Goal: Contribute content: Add original content to the website for others to see

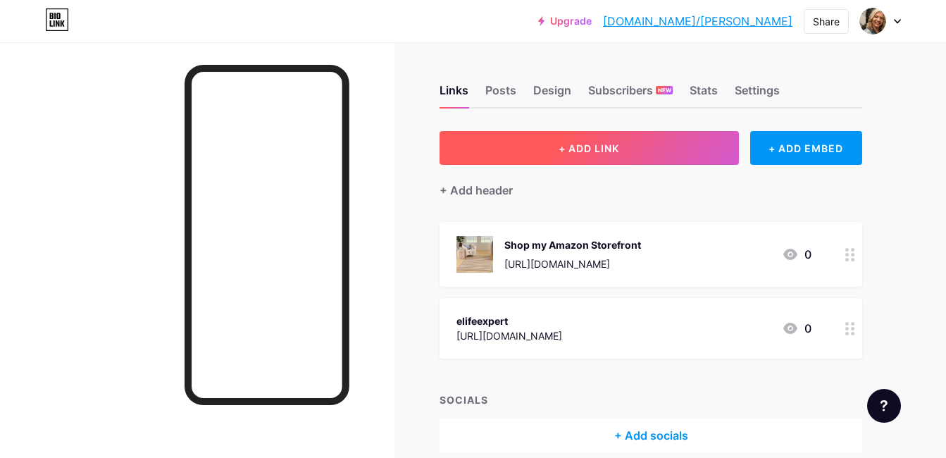
click at [562, 158] on button "+ ADD LINK" at bounding box center [589, 148] width 299 height 34
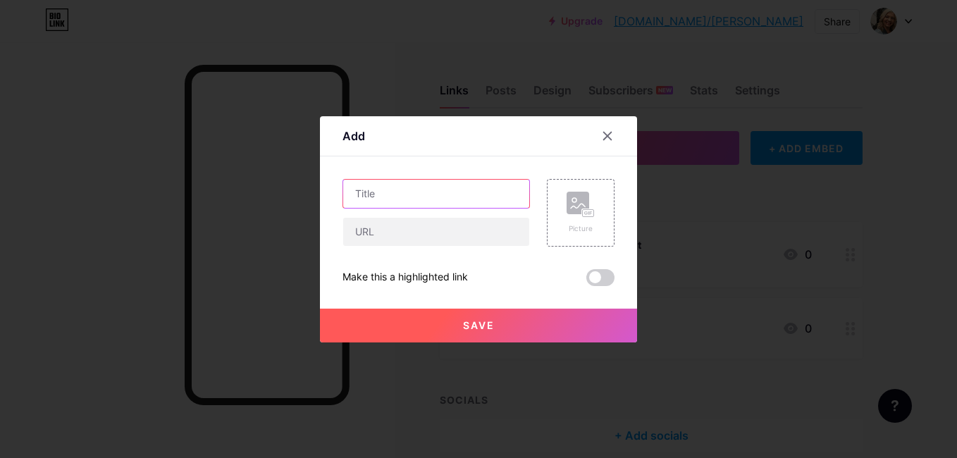
click at [385, 194] on input "text" at bounding box center [436, 194] width 186 height 28
paste input "the hottest Amazon finds weekly"
type input "the hottest Amazon finds weekly"
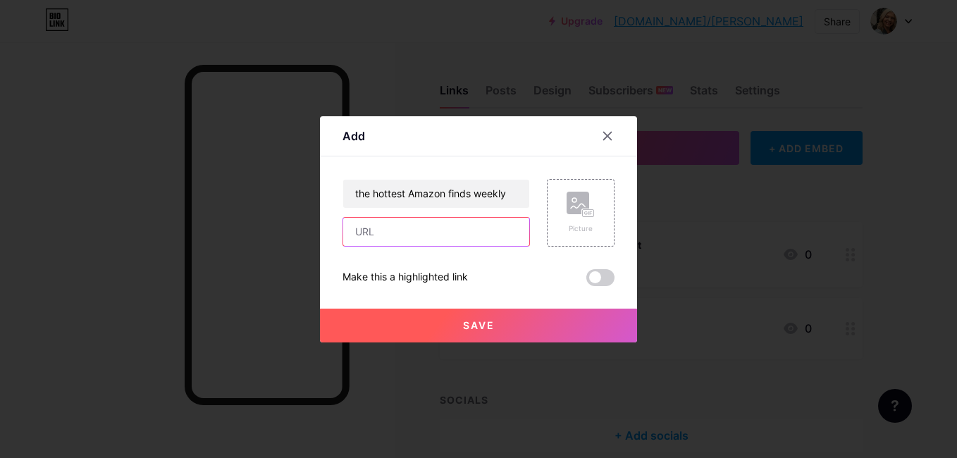
click at [427, 227] on input "text" at bounding box center [436, 232] width 186 height 28
paste input "[URL][DOMAIN_NAME]"
type input "[URL][DOMAIN_NAME]"
click at [578, 208] on rect at bounding box center [577, 203] width 23 height 23
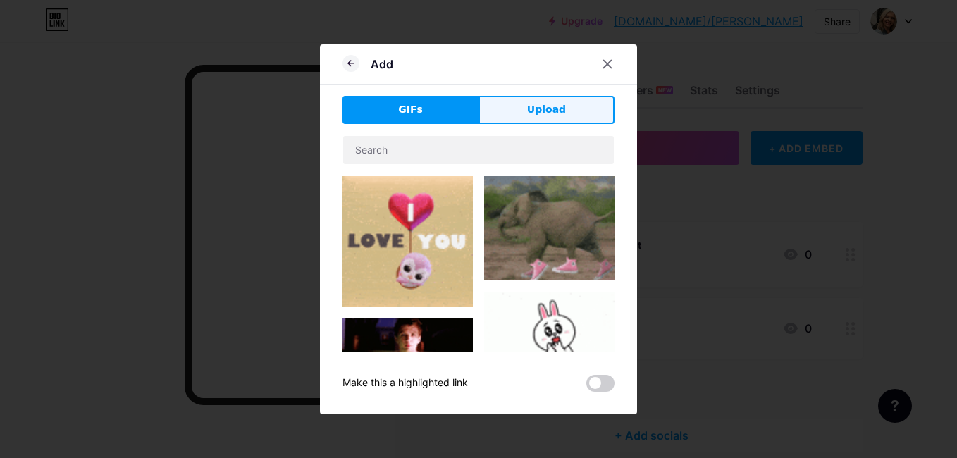
click at [521, 96] on button "Upload" at bounding box center [546, 110] width 136 height 28
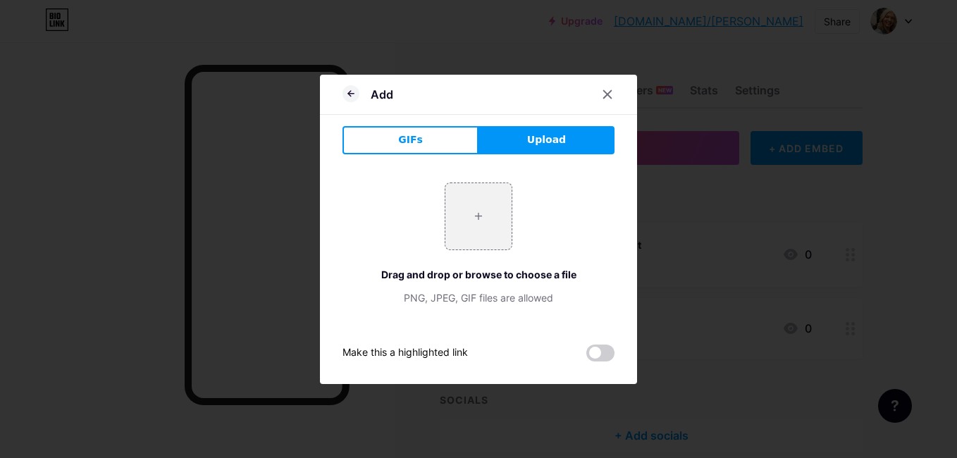
click at [517, 135] on button "Upload" at bounding box center [546, 140] width 136 height 28
click at [516, 140] on button "Upload" at bounding box center [546, 140] width 136 height 28
click at [537, 140] on span "Upload" at bounding box center [546, 139] width 39 height 15
click at [604, 93] on icon at bounding box center [608, 94] width 8 height 8
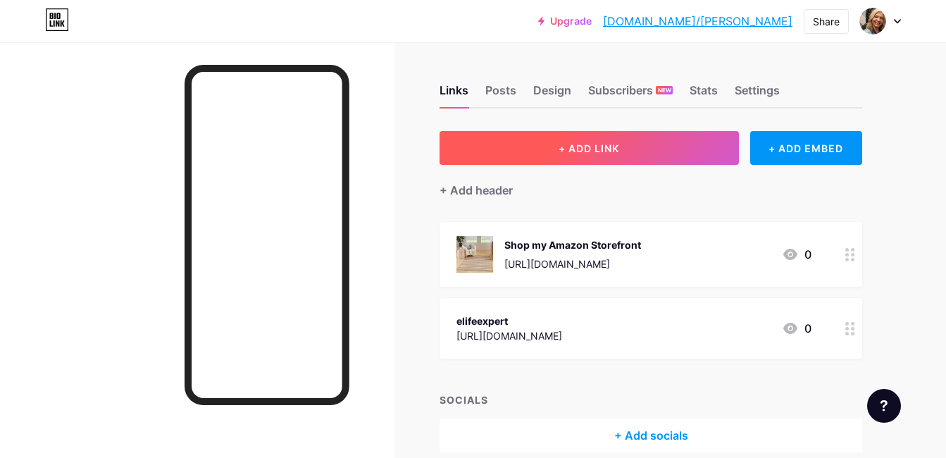
click at [624, 155] on button "+ ADD LINK" at bounding box center [589, 148] width 299 height 34
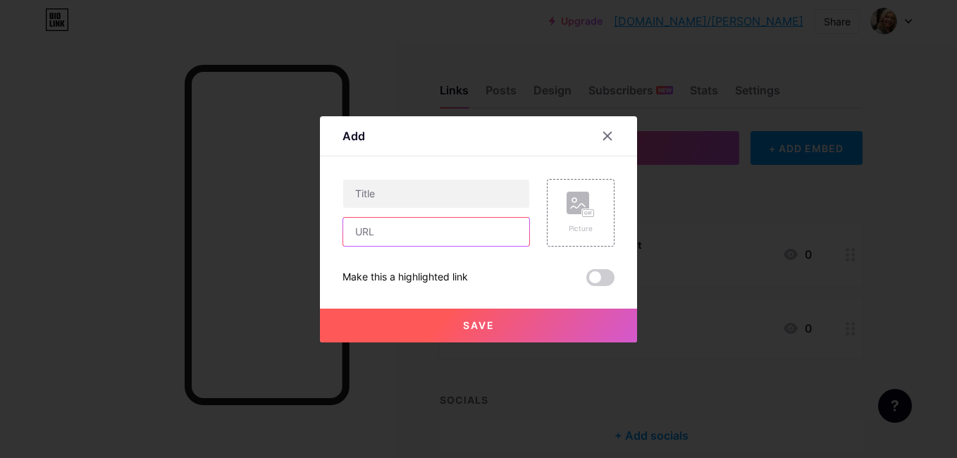
click at [430, 221] on input "text" at bounding box center [436, 232] width 186 height 28
paste input "[URL][DOMAIN_NAME]"
type input "[URL][DOMAIN_NAME]"
click at [571, 206] on icon at bounding box center [578, 206] width 14 height 4
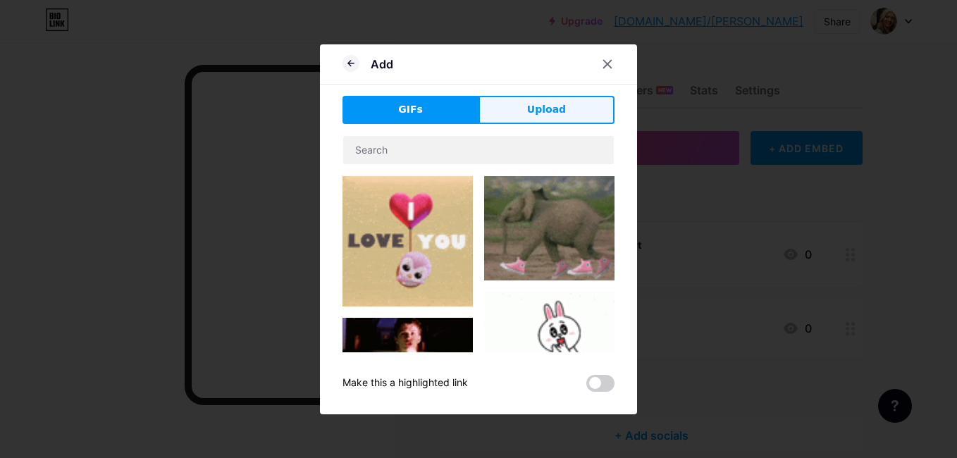
click at [539, 108] on span "Upload" at bounding box center [546, 109] width 39 height 15
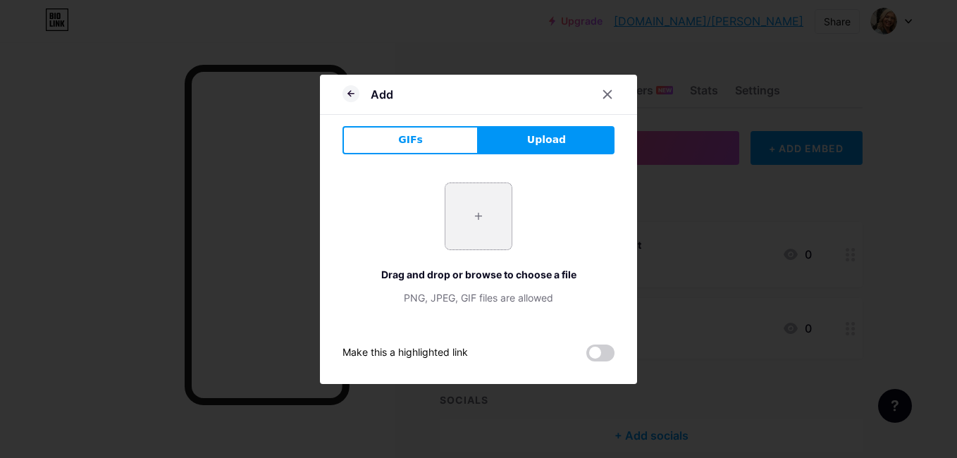
click at [473, 221] on input "file" at bounding box center [478, 216] width 66 height 66
type input "C:\fakepath\télécharger.webp"
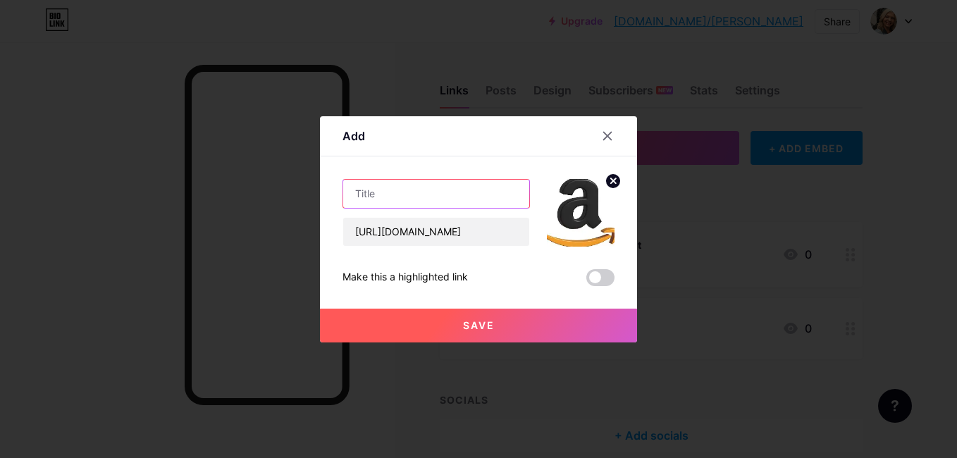
click at [380, 198] on input "text" at bounding box center [436, 194] width 186 height 28
paste input "the hottest Amazon finds weekly"
type input "the hottest Amazon finds weekly"
click at [465, 327] on span "Save" at bounding box center [479, 325] width 32 height 12
